Goal: Information Seeking & Learning: Learn about a topic

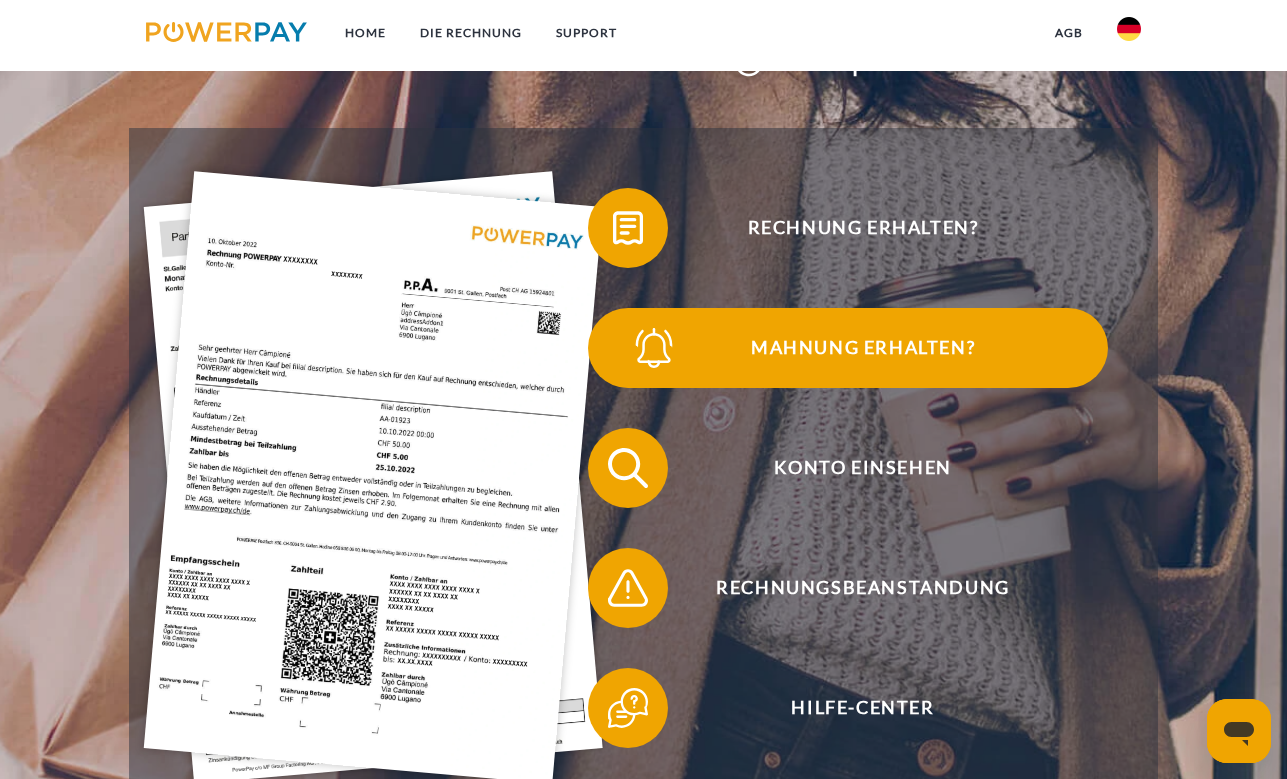
scroll to position [322, 0]
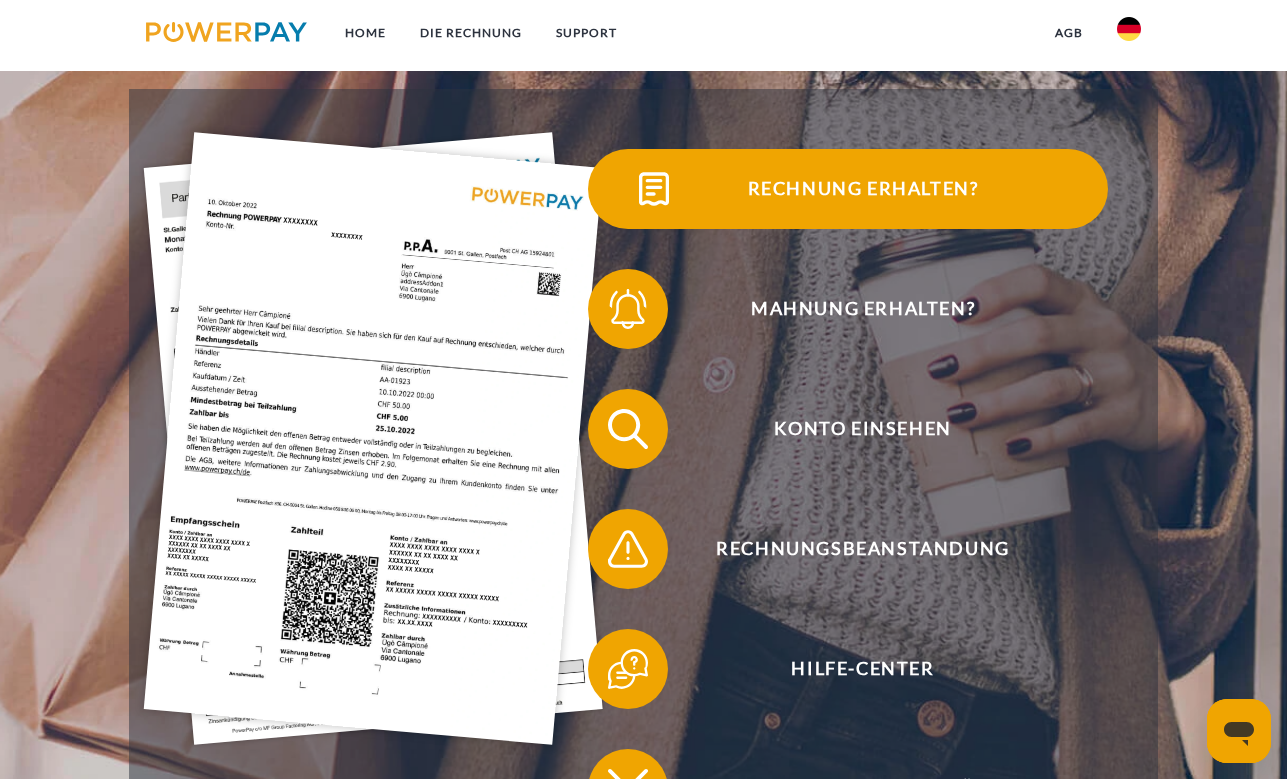
click at [789, 176] on span "Rechnung erhalten?" at bounding box center [863, 189] width 490 height 80
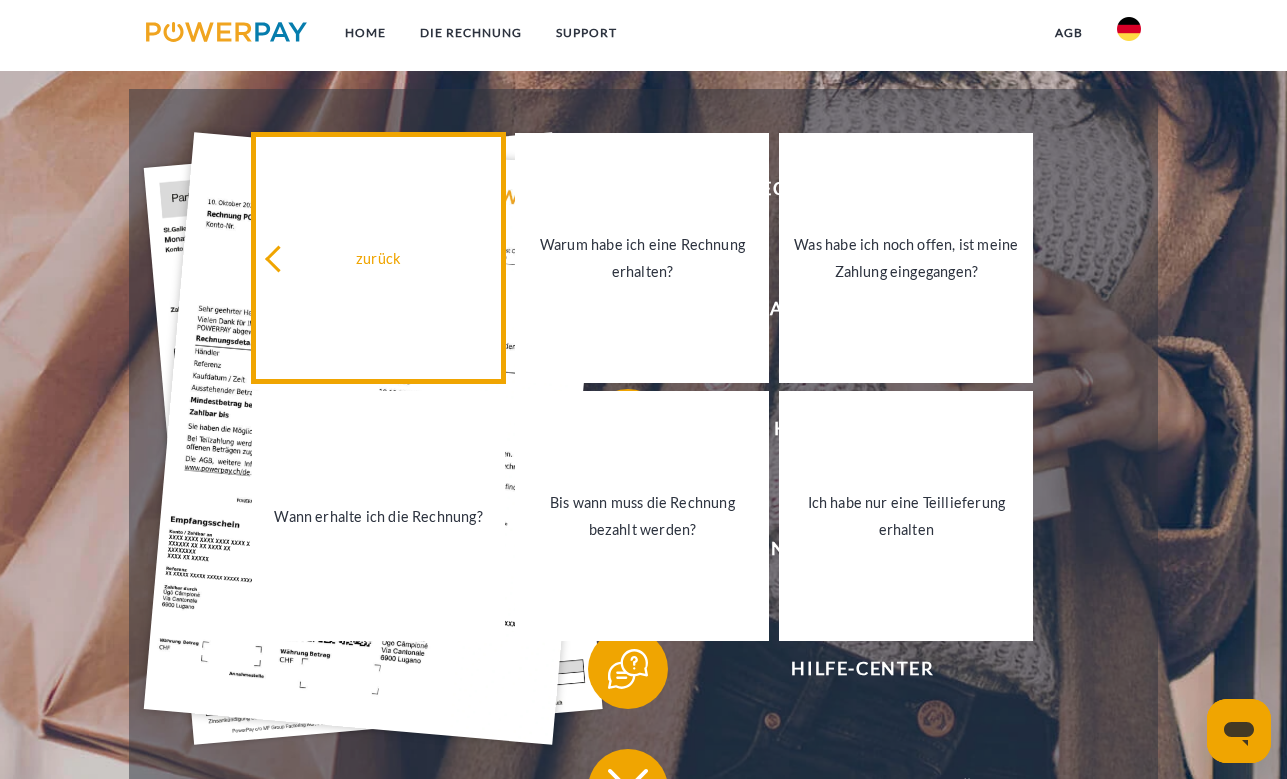
click at [371, 214] on link "zurück" at bounding box center [379, 258] width 254 height 250
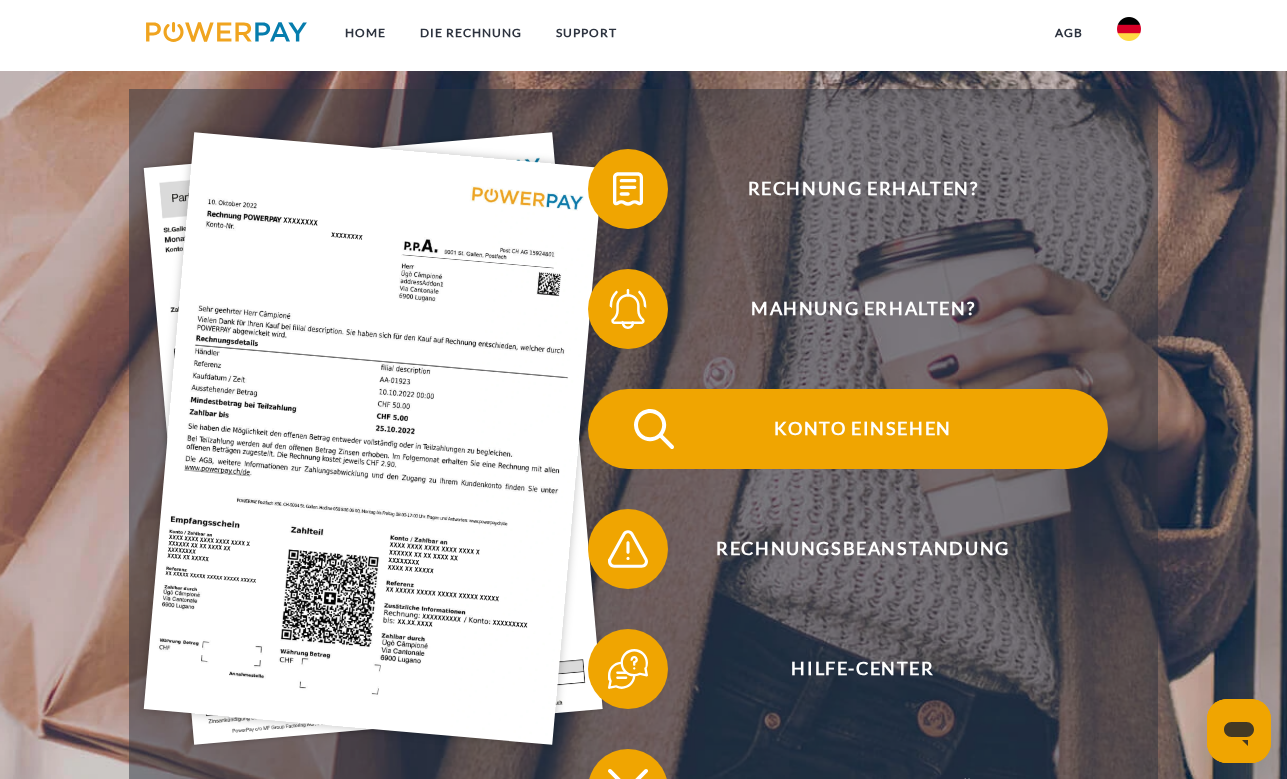
click at [865, 429] on span "Konto einsehen" at bounding box center [863, 429] width 490 height 80
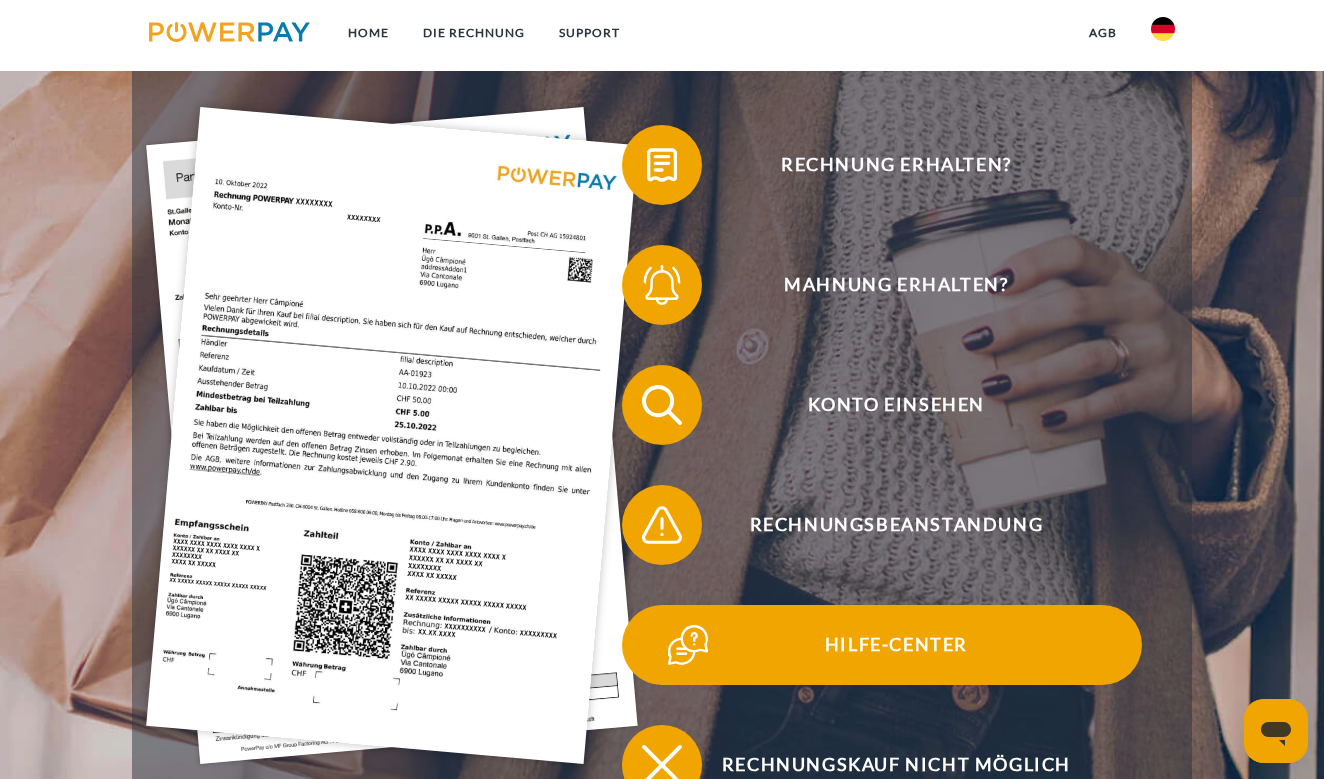
scroll to position [330, 0]
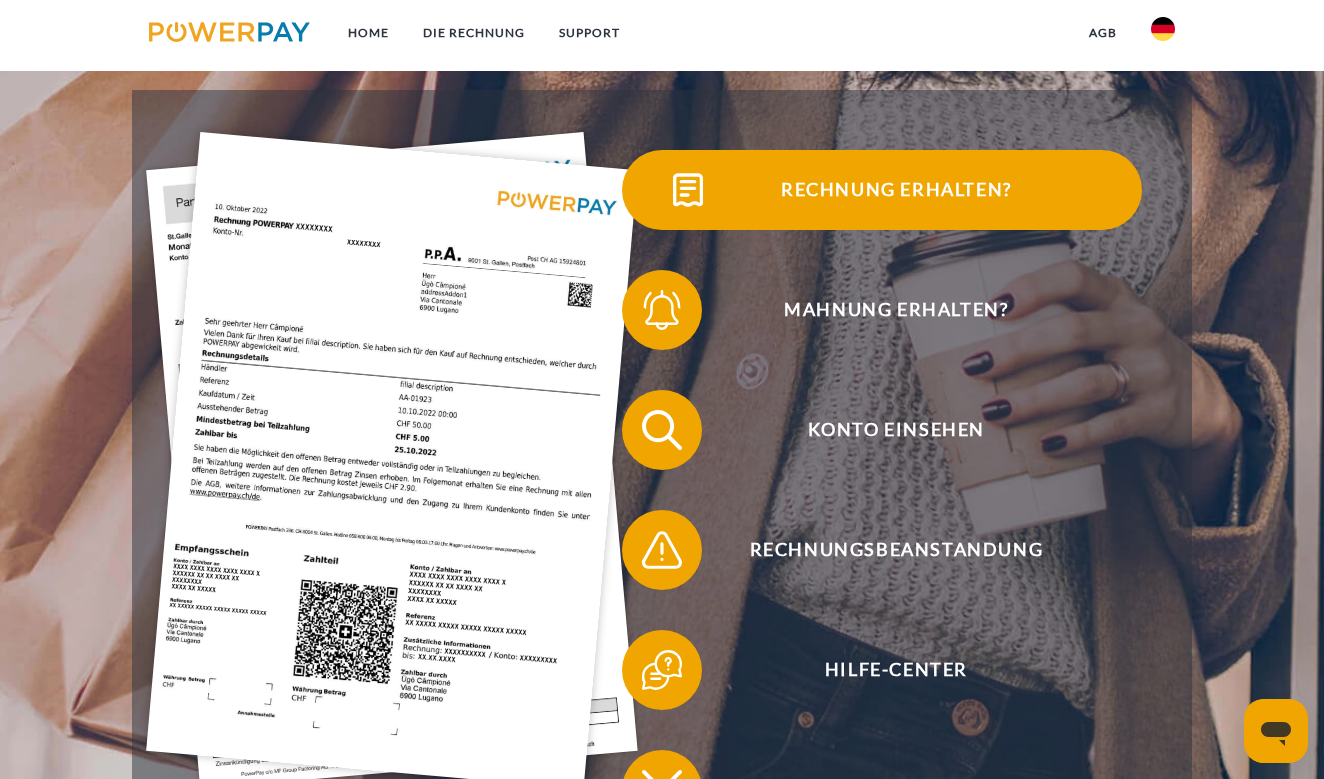
click at [837, 176] on span "Rechnung erhalten?" at bounding box center [896, 190] width 490 height 80
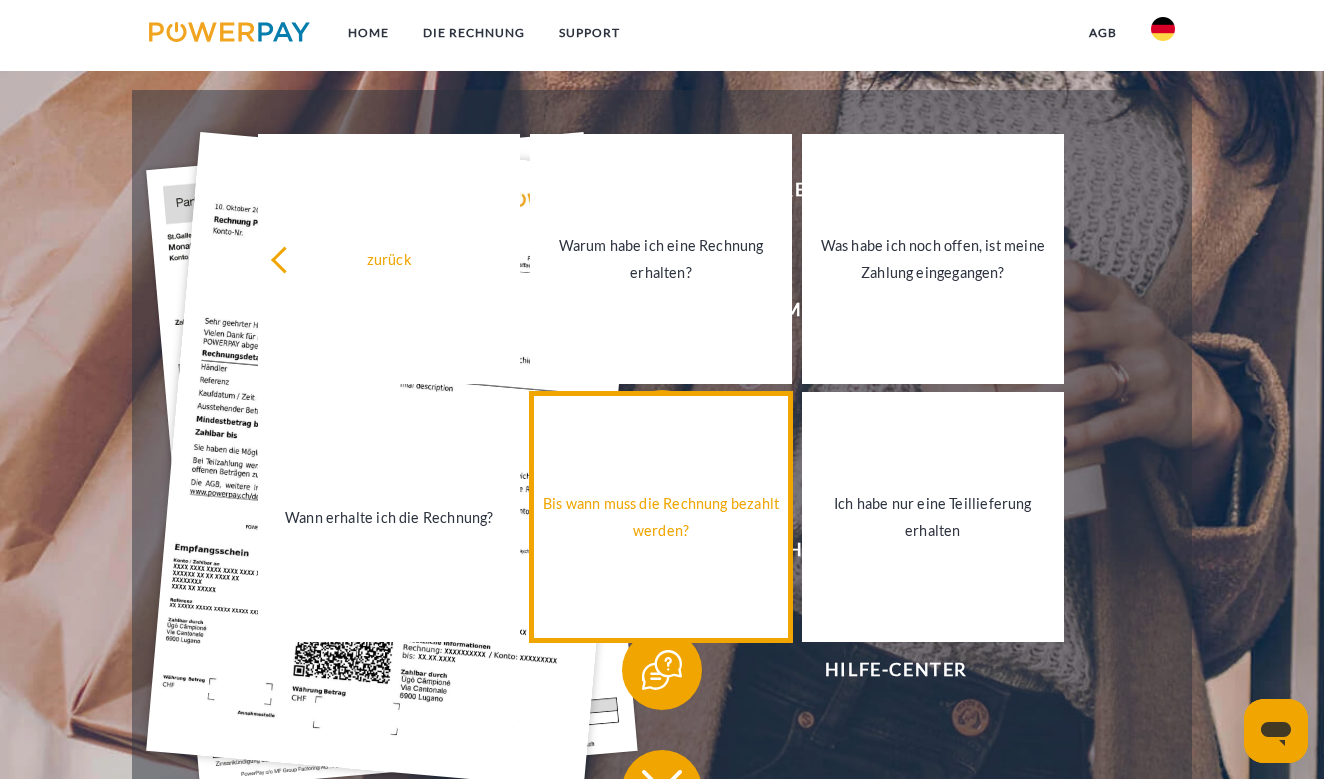
click at [628, 523] on div "Bis wann muss die Rechnung bezahlt werden?" at bounding box center [661, 517] width 238 height 54
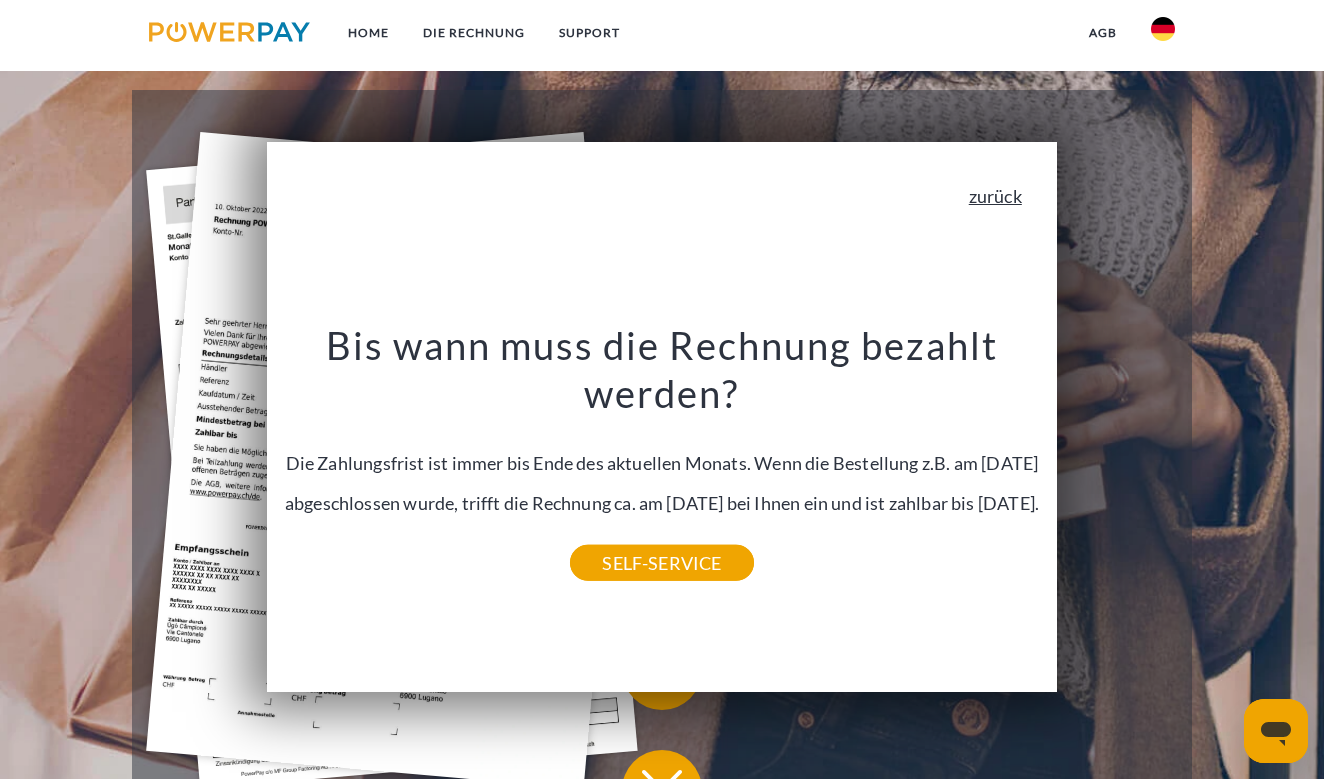
click at [991, 187] on link "zurück" at bounding box center [995, 196] width 53 height 18
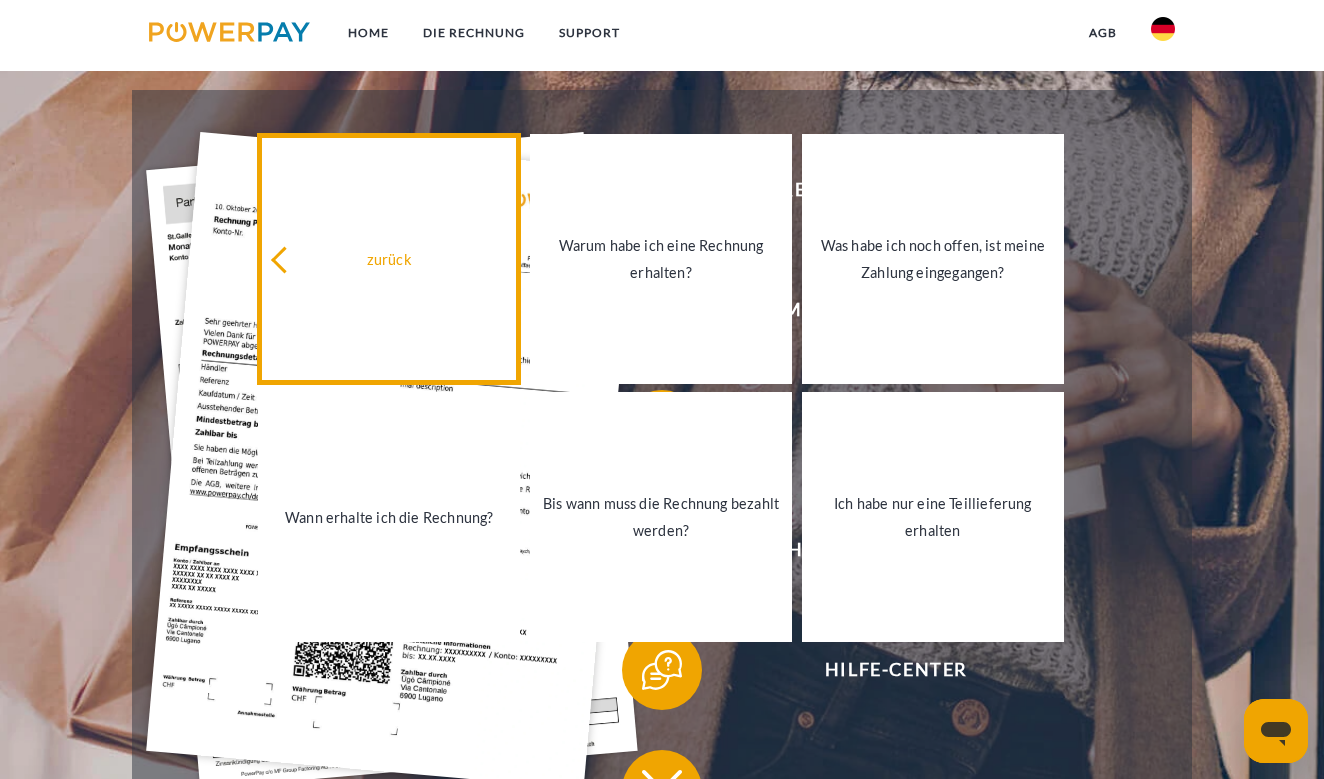
click at [417, 250] on div "zurück" at bounding box center [389, 259] width 238 height 27
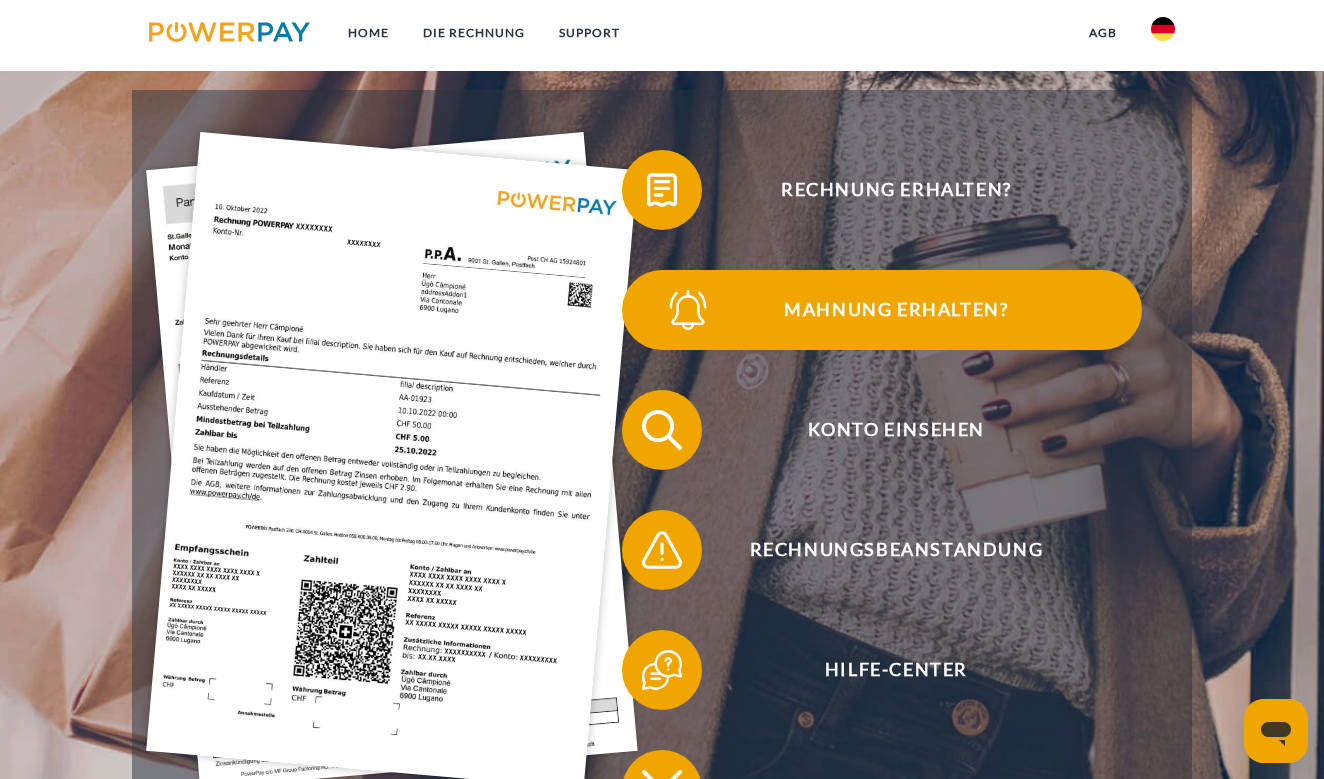
click at [829, 316] on span "Mahnung erhalten?" at bounding box center [896, 310] width 490 height 80
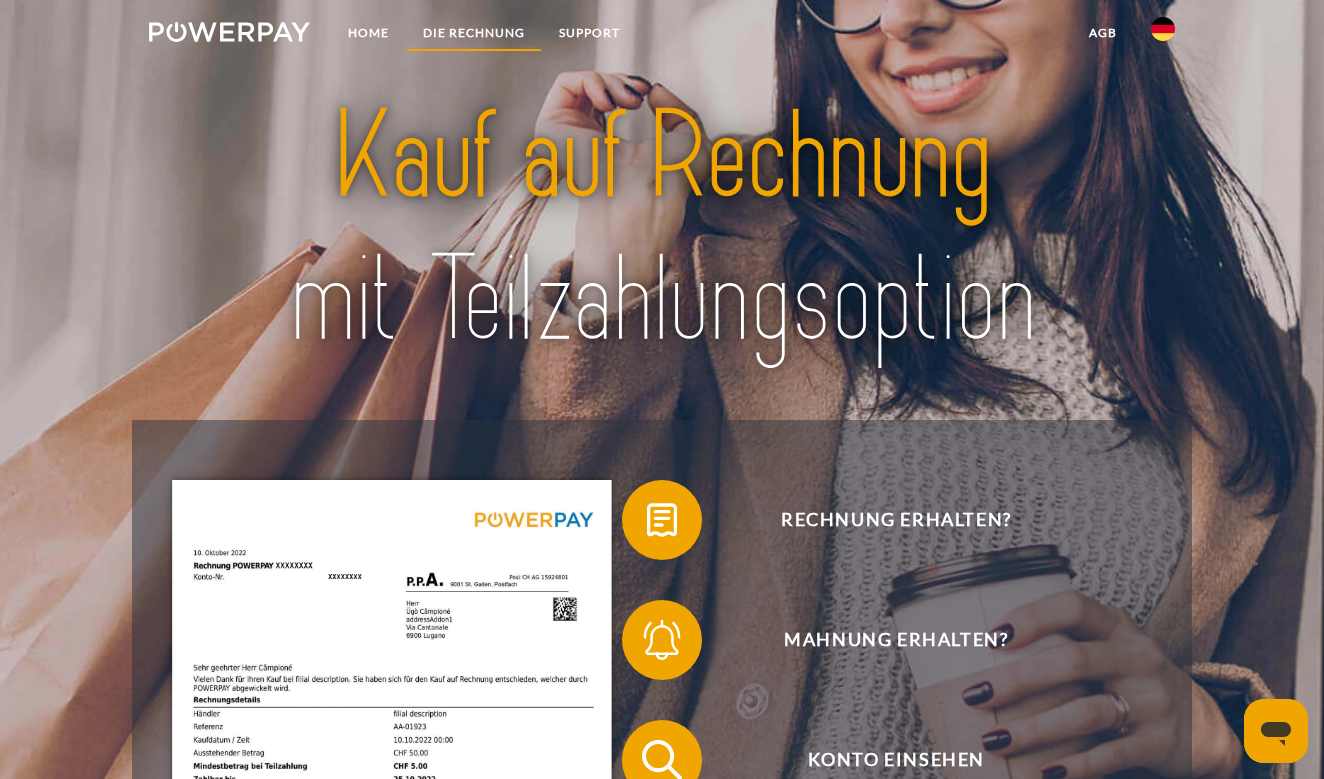
click at [472, 25] on link "DIE RECHNUNG" at bounding box center [474, 33] width 136 height 36
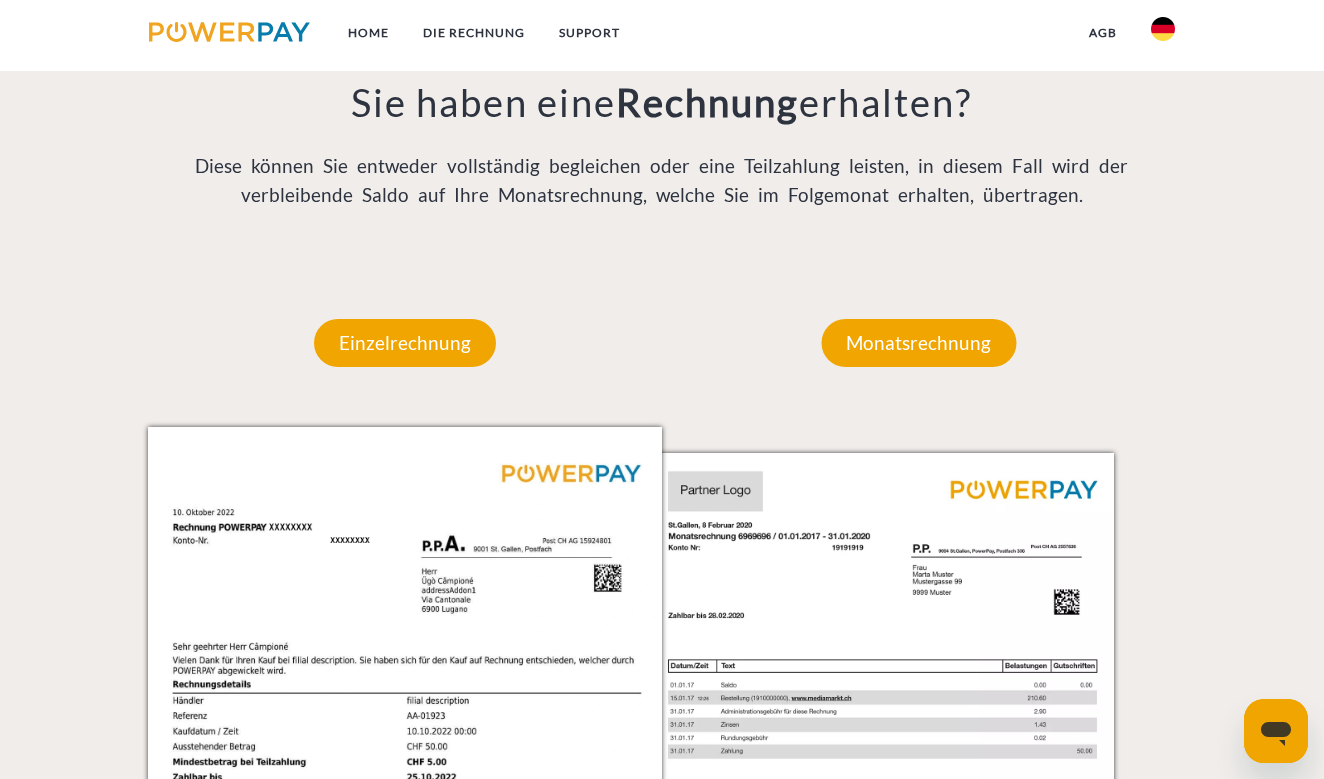
scroll to position [1554, 0]
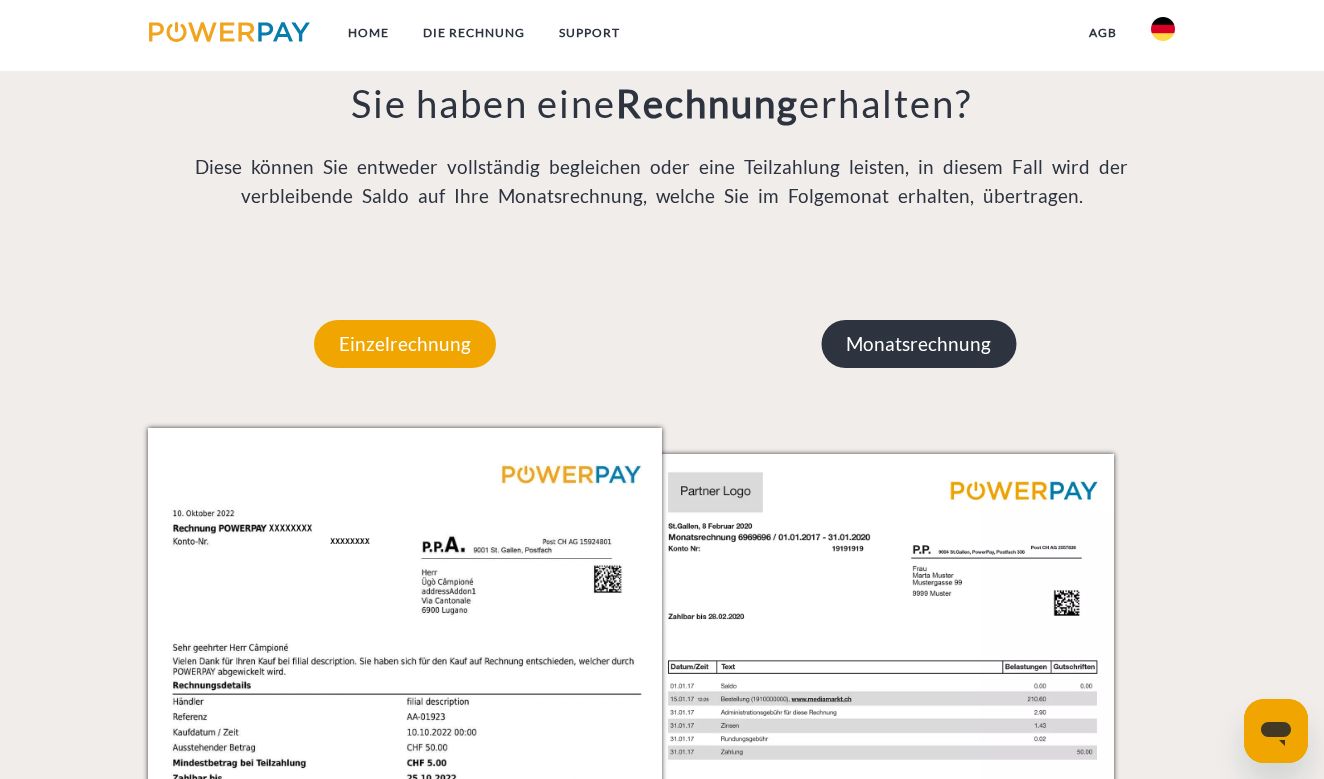
click at [872, 353] on p "Monatsrechnung" at bounding box center [918, 344] width 195 height 48
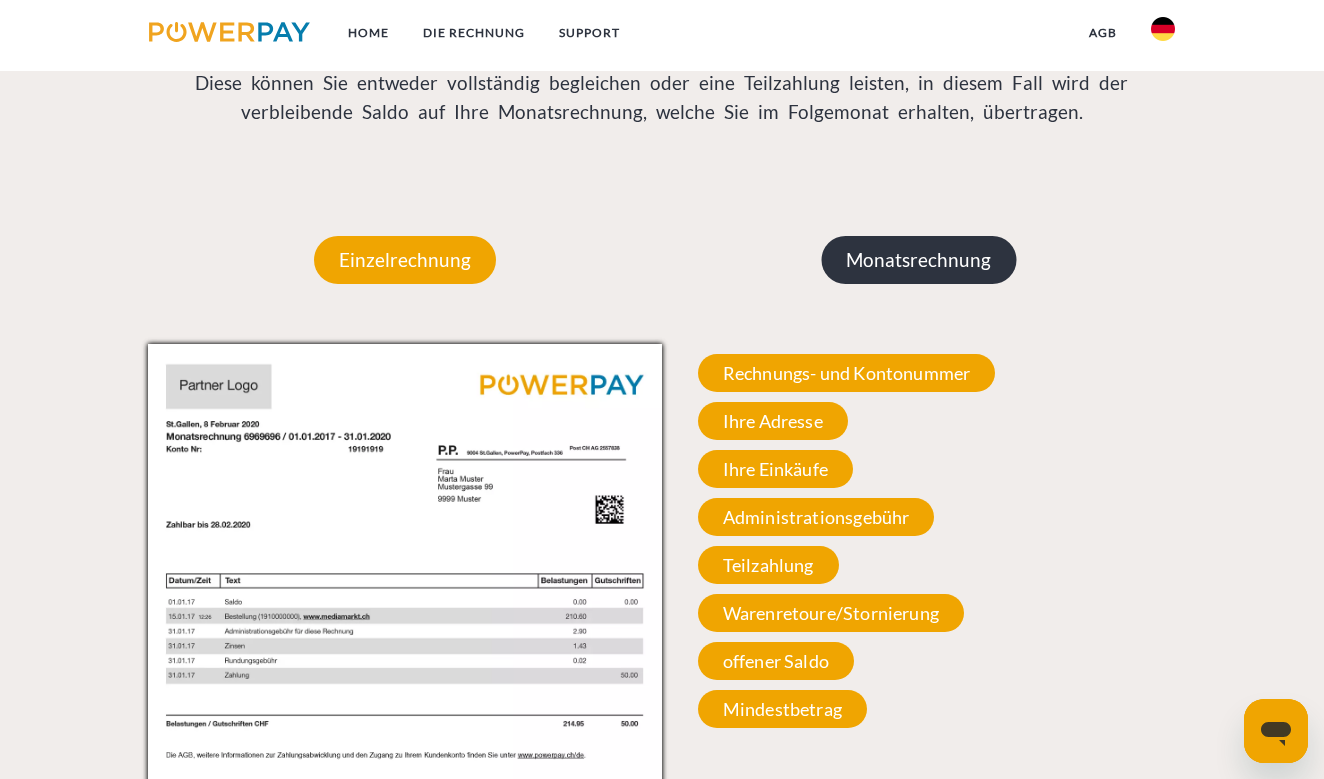
scroll to position [1760, 0]
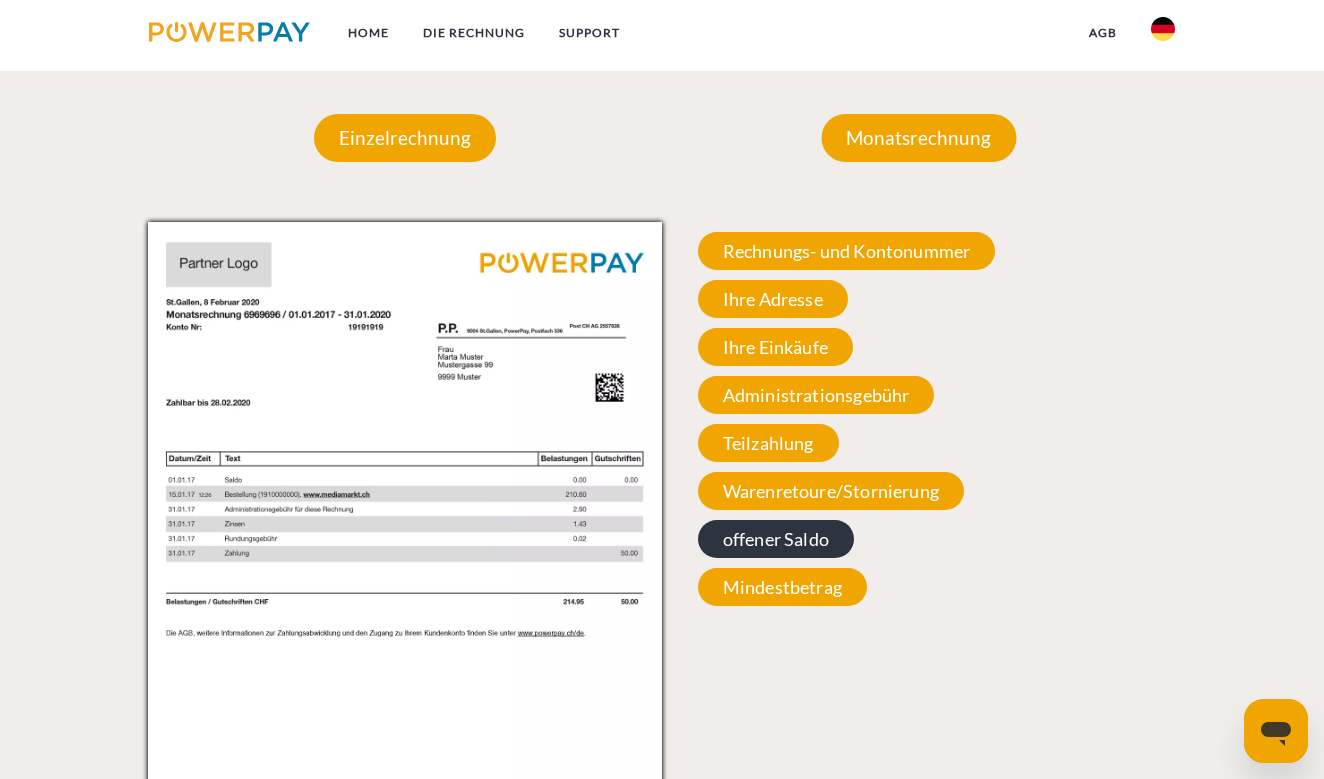
click at [801, 537] on span "offener Saldo" at bounding box center [776, 539] width 156 height 38
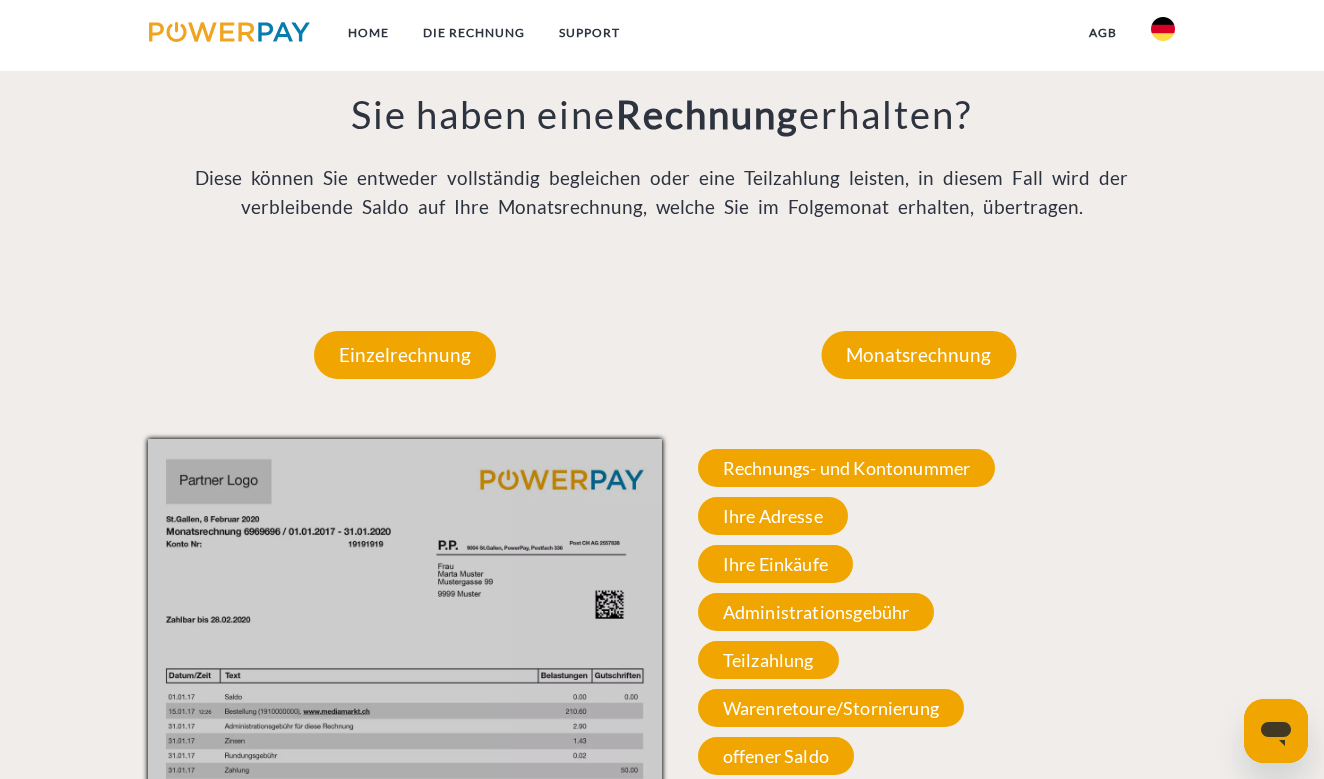
scroll to position [1566, 0]
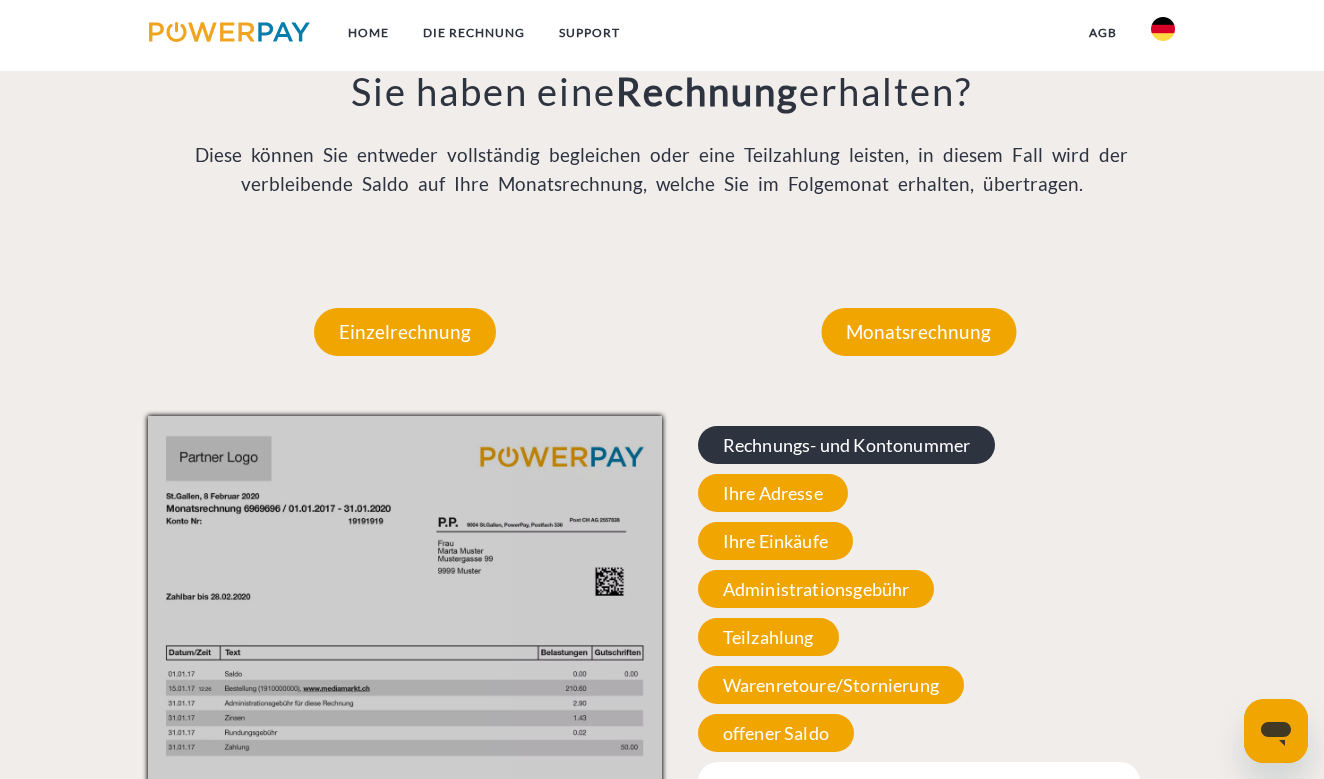
click at [836, 432] on span "Rechnungs- und Kontonummer" at bounding box center [847, 445] width 298 height 38
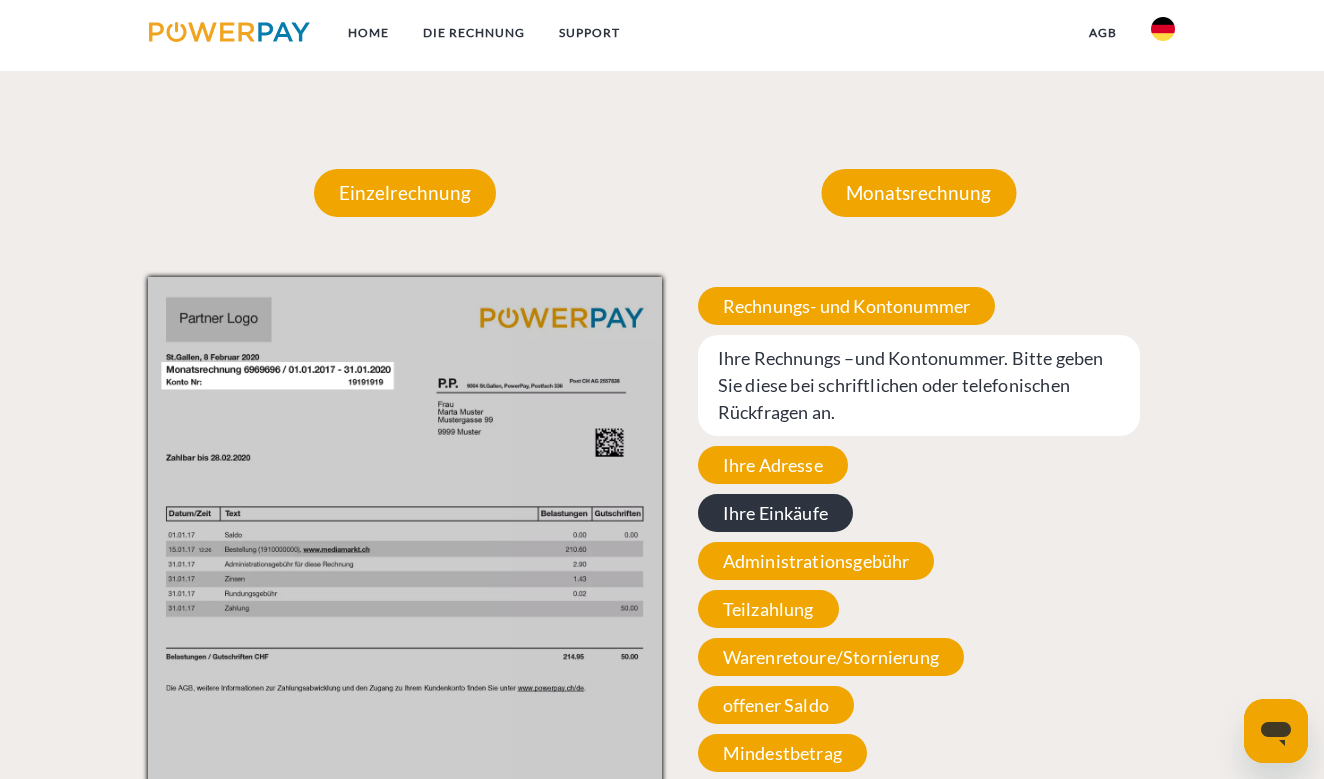
scroll to position [2050, 0]
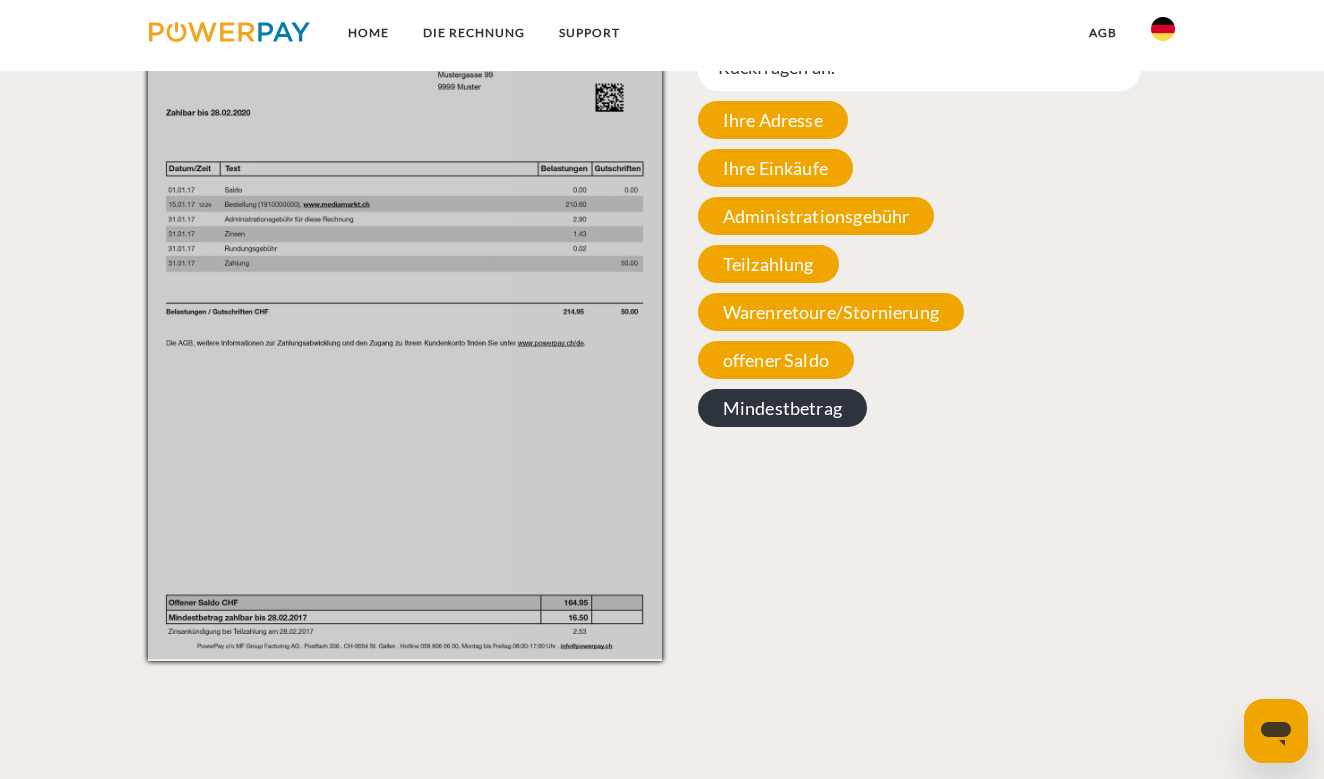
click at [803, 405] on span "Mindestbetrag" at bounding box center [782, 408] width 169 height 38
